Goal: Communication & Community: Answer question/provide support

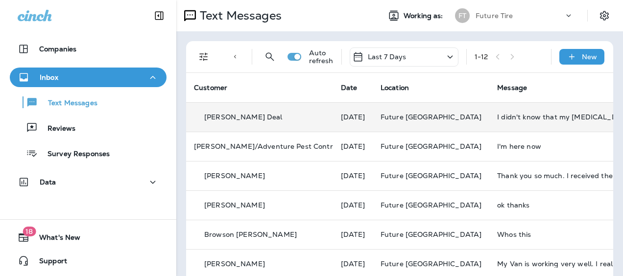
click at [490, 113] on td "I didn't know that my [MEDICAL_DATA] [MEDICAL_DATA] has [MEDICAL_DATA] in it wh…" at bounding box center [563, 116] width 147 height 29
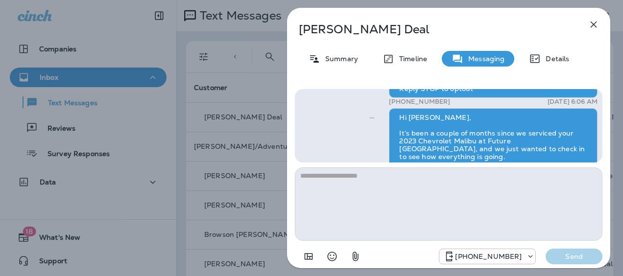
scroll to position [-207, 0]
